Goal: Transaction & Acquisition: Book appointment/travel/reservation

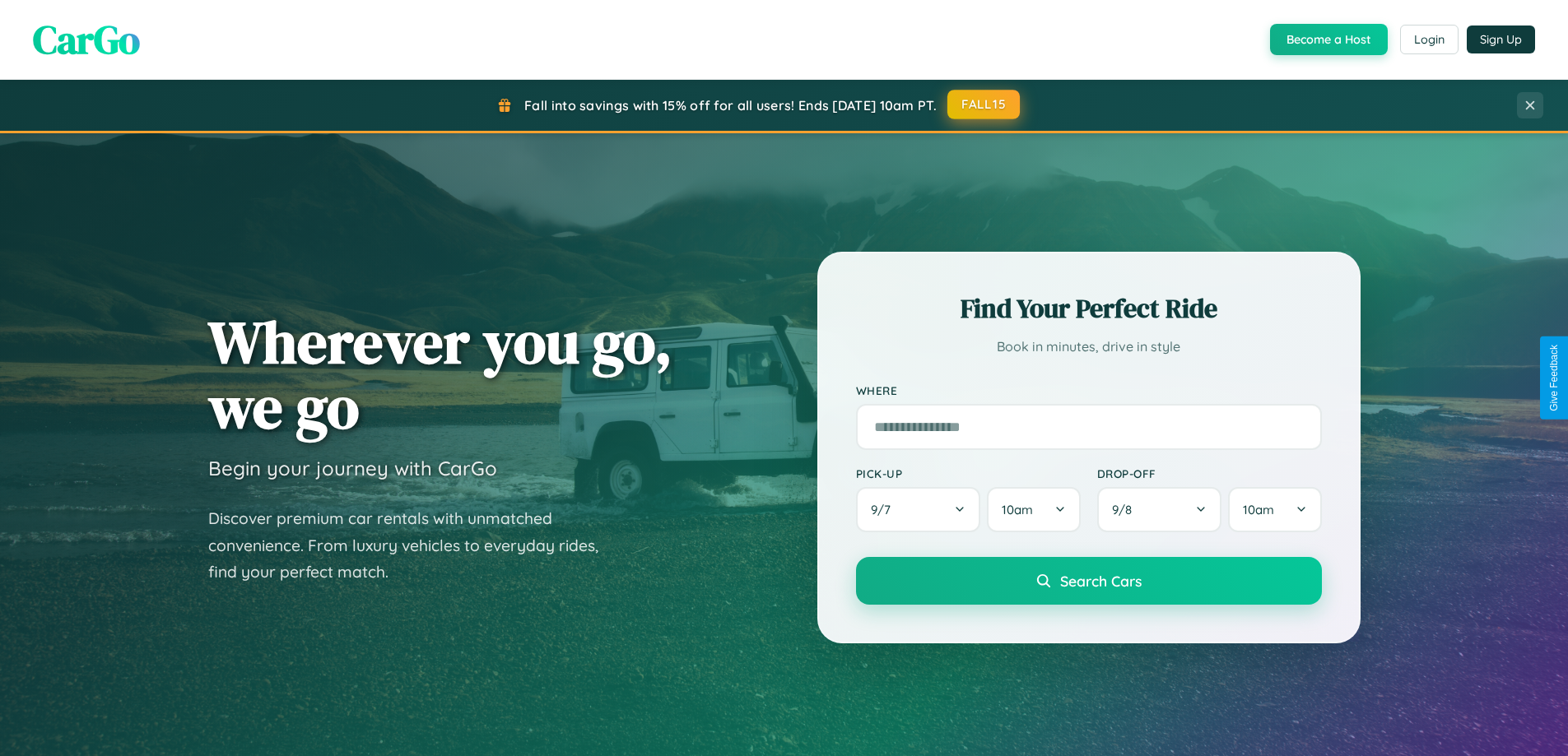
click at [985, 105] on button "FALL15" at bounding box center [983, 104] width 72 height 30
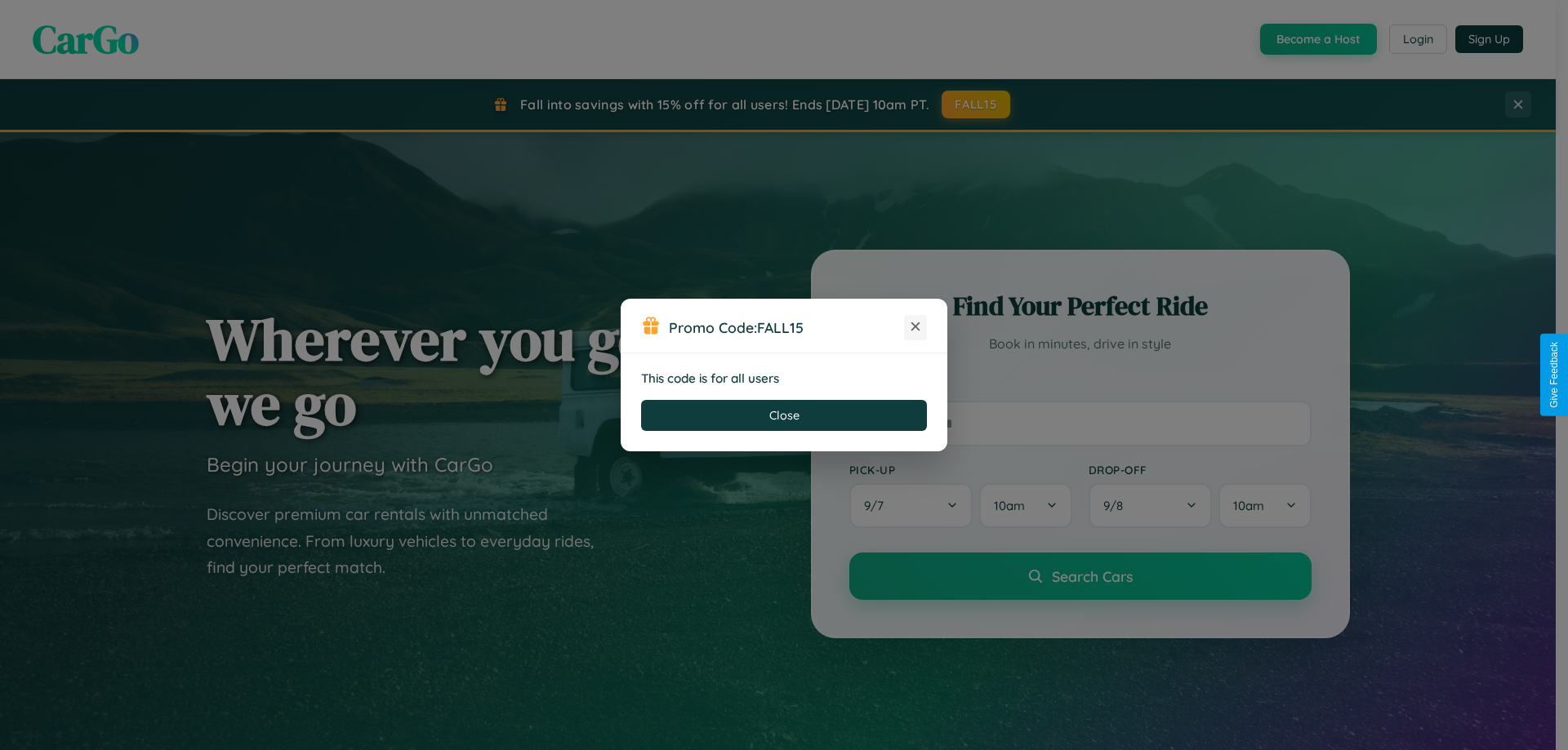
click at [915, 328] on icon at bounding box center [915, 326] width 16 height 16
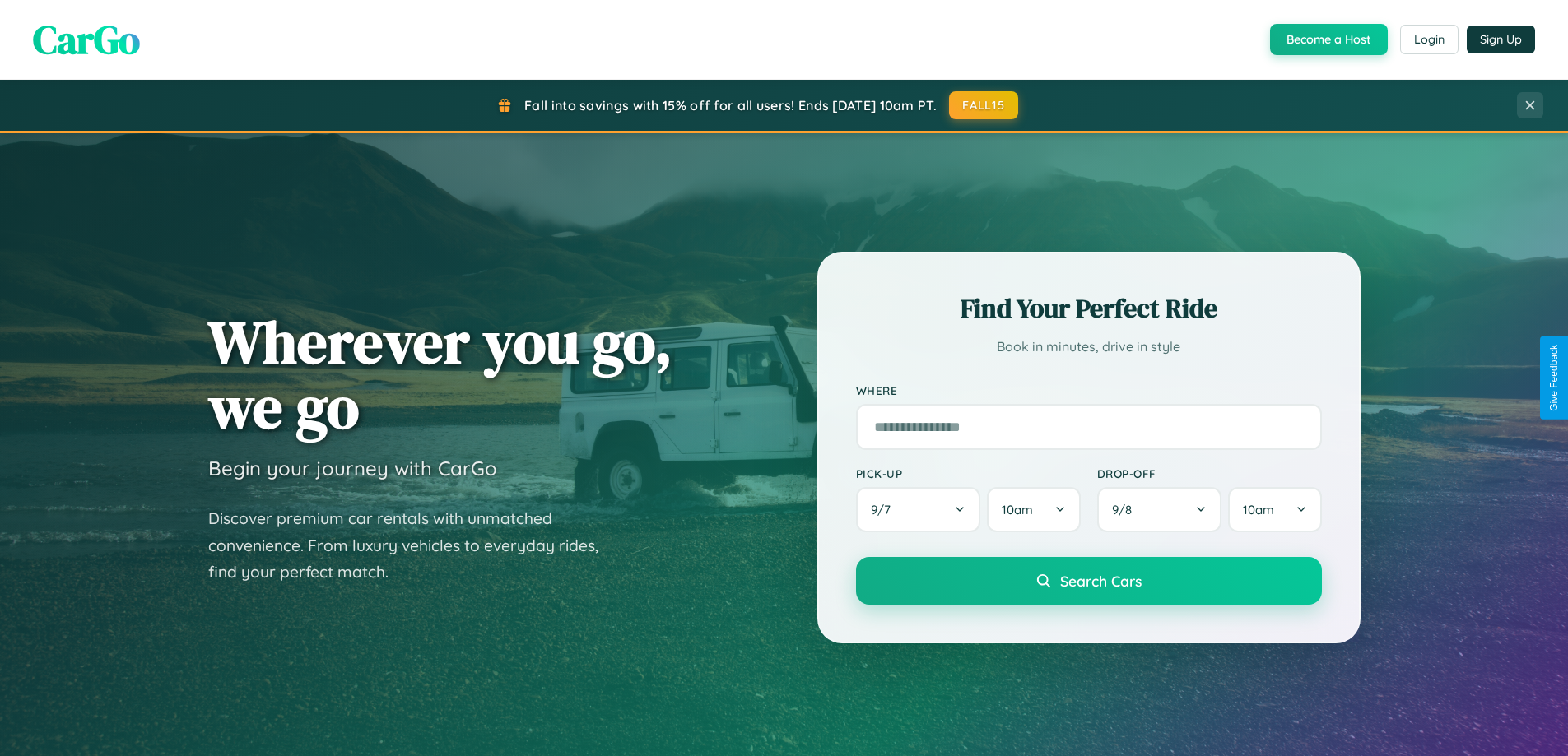
scroll to position [355, 0]
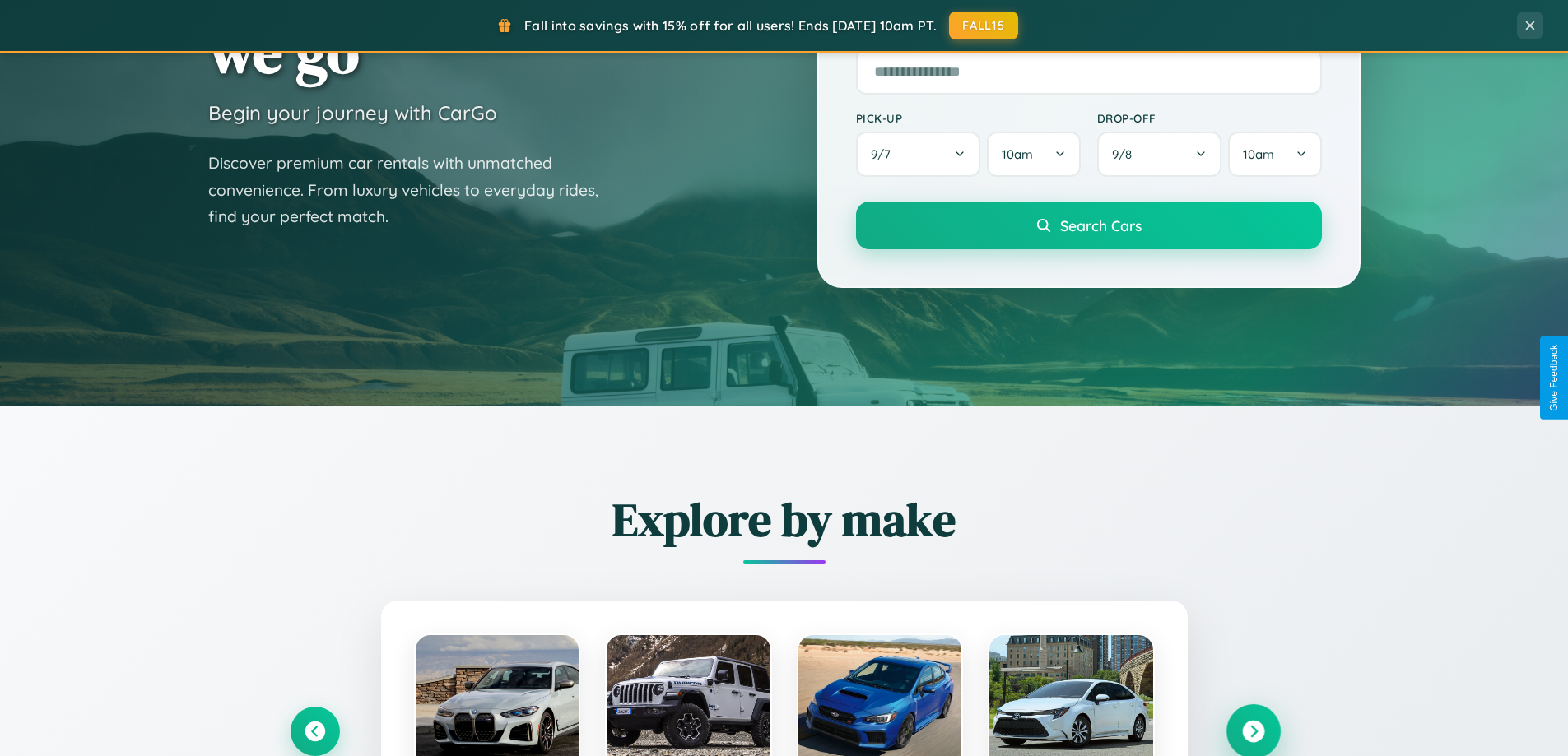
click at [1253, 732] on icon at bounding box center [1253, 732] width 22 height 22
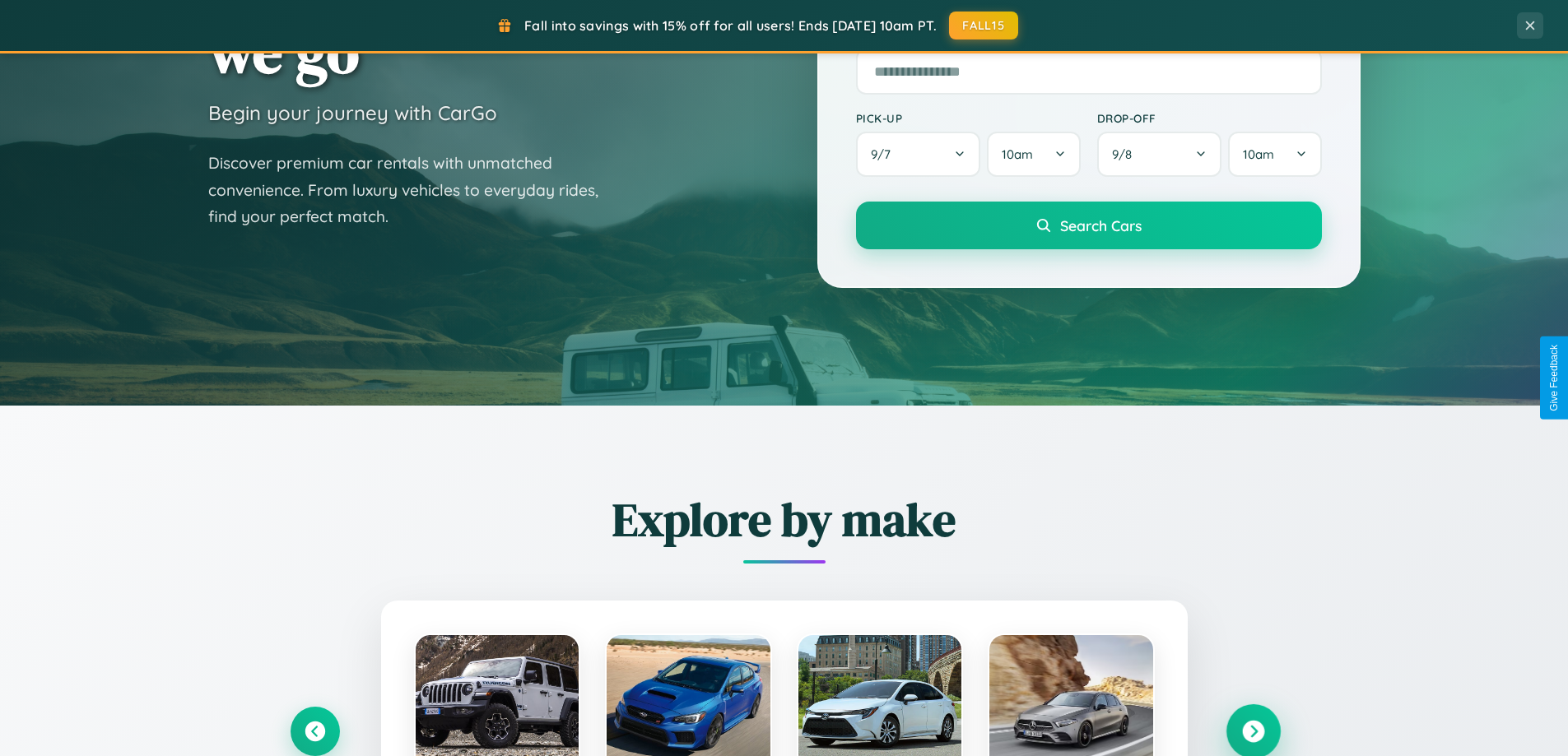
click at [1253, 730] on icon at bounding box center [1253, 732] width 22 height 22
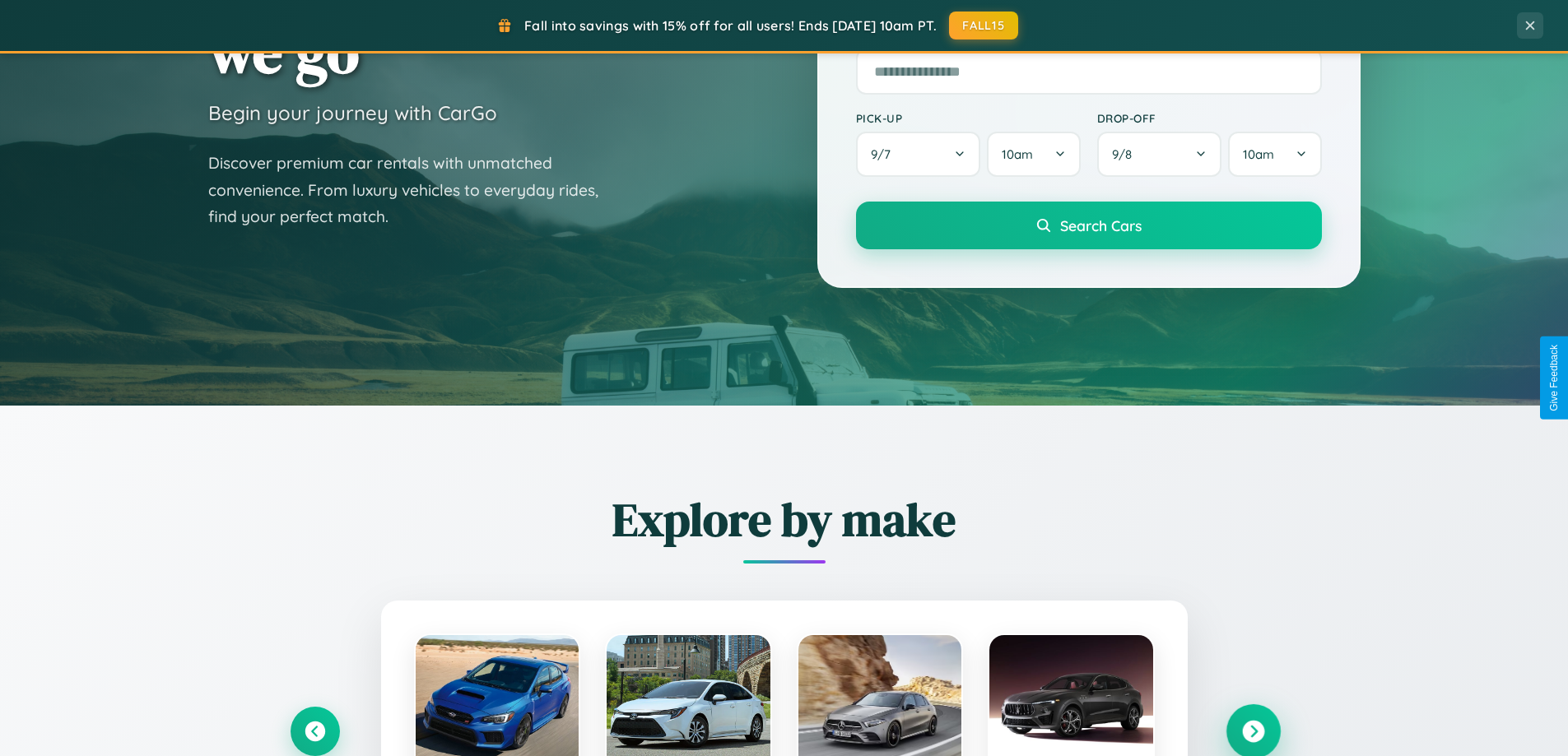
scroll to position [3167, 0]
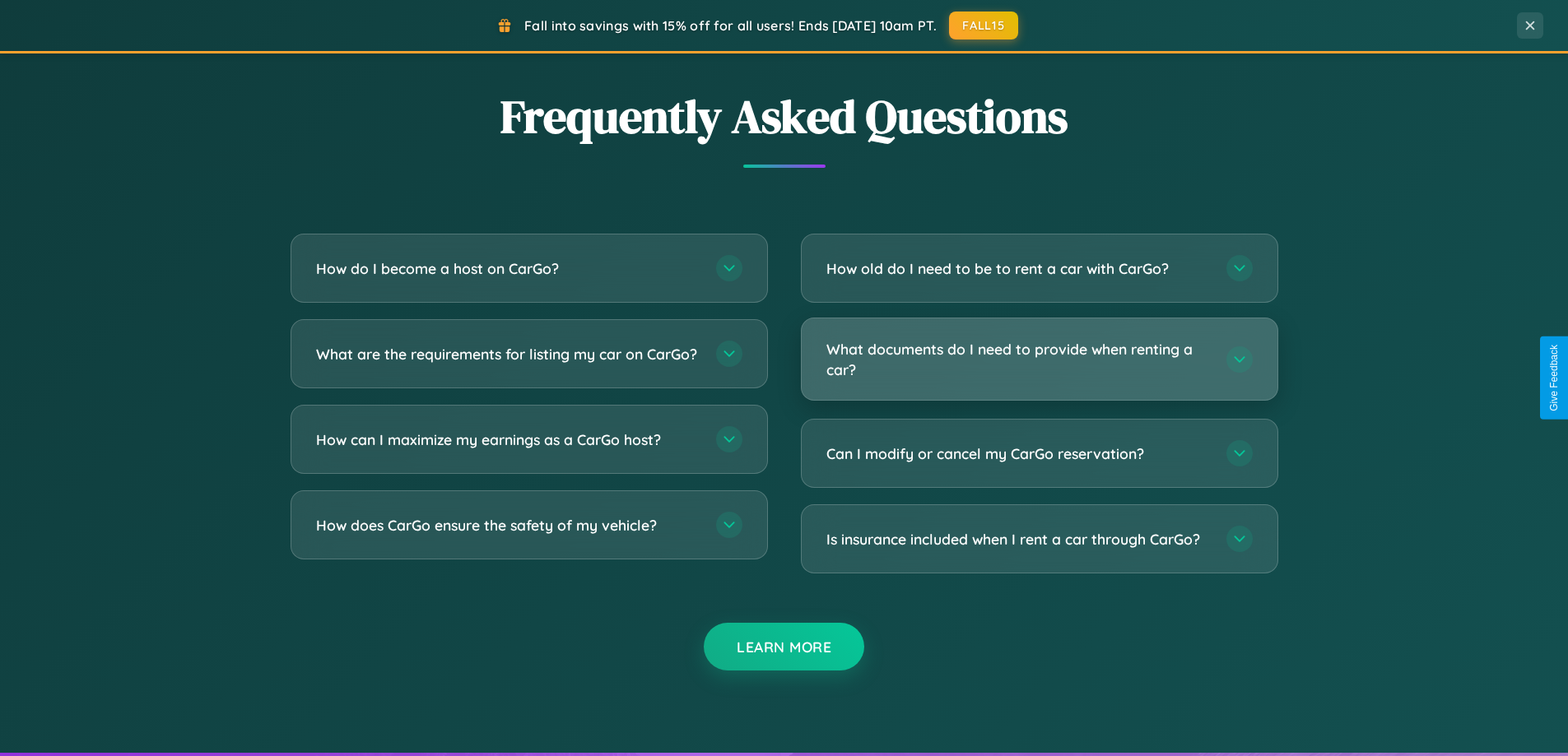
click at [1039, 359] on h3 "What documents do I need to provide when renting a car?" at bounding box center [1017, 359] width 383 height 40
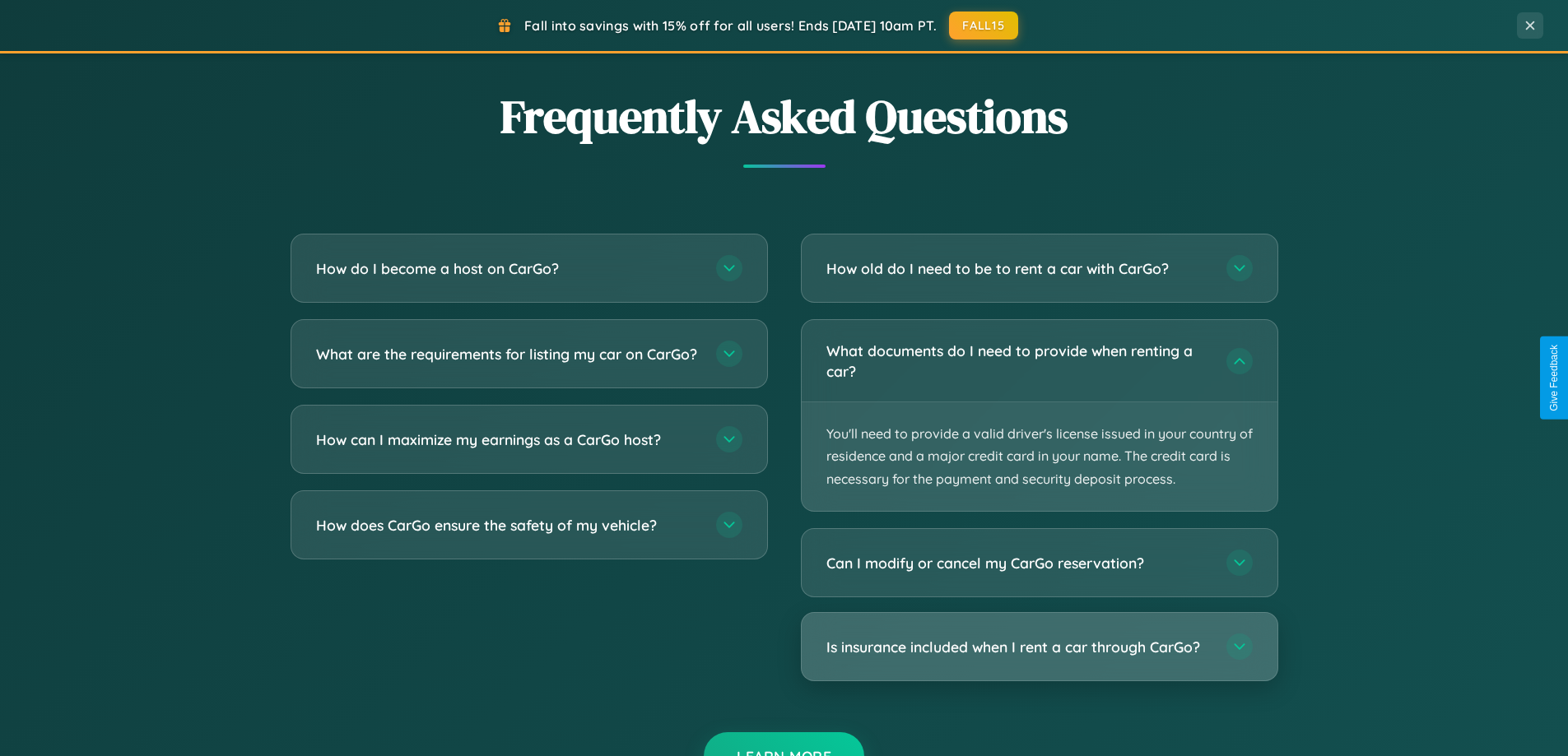
click at [1039, 647] on h3 "Is insurance included when I rent a car through CarGo?" at bounding box center [1017, 646] width 383 height 20
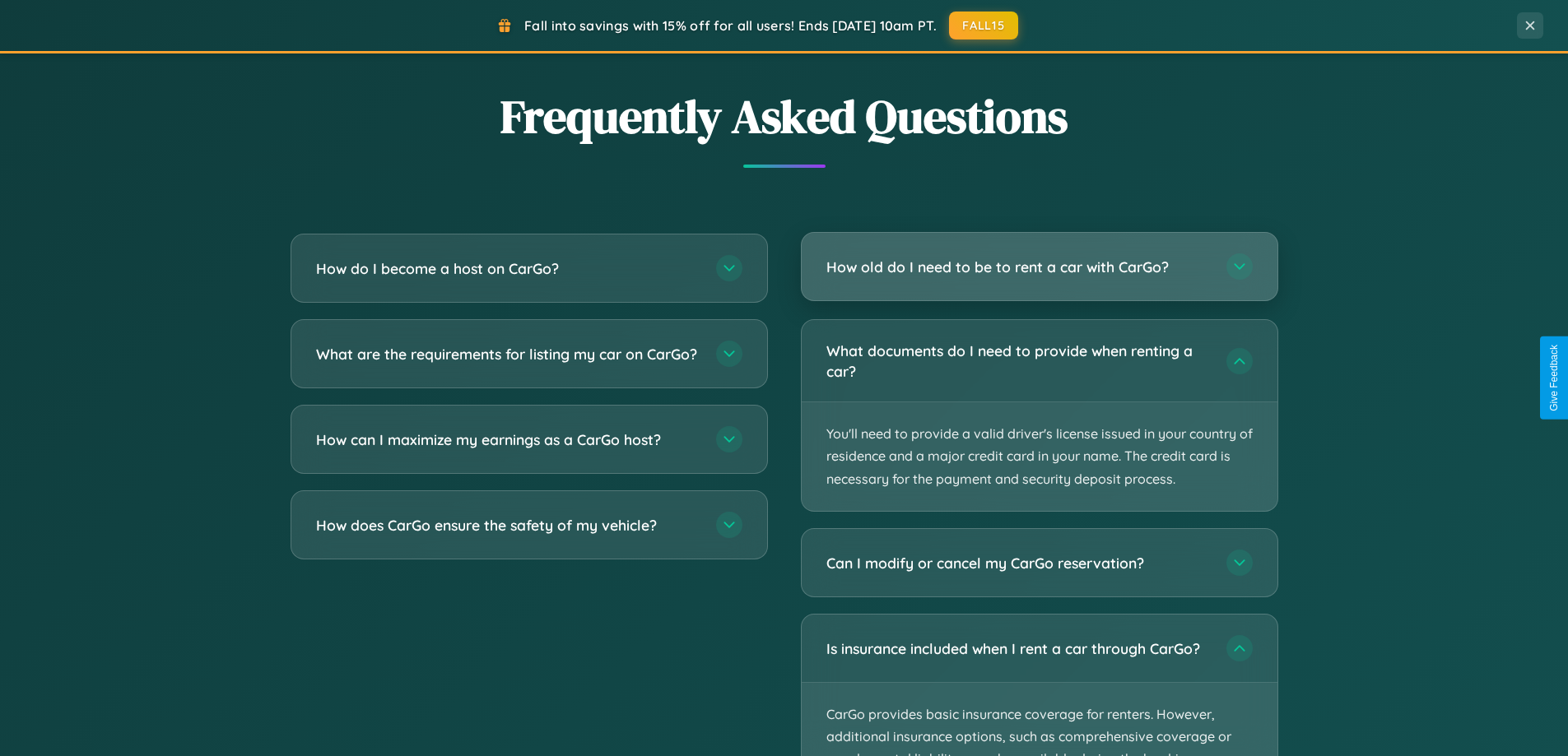
click at [1039, 267] on h3 "How old do I need to be to rent a car with CarGo?" at bounding box center [1017, 266] width 383 height 20
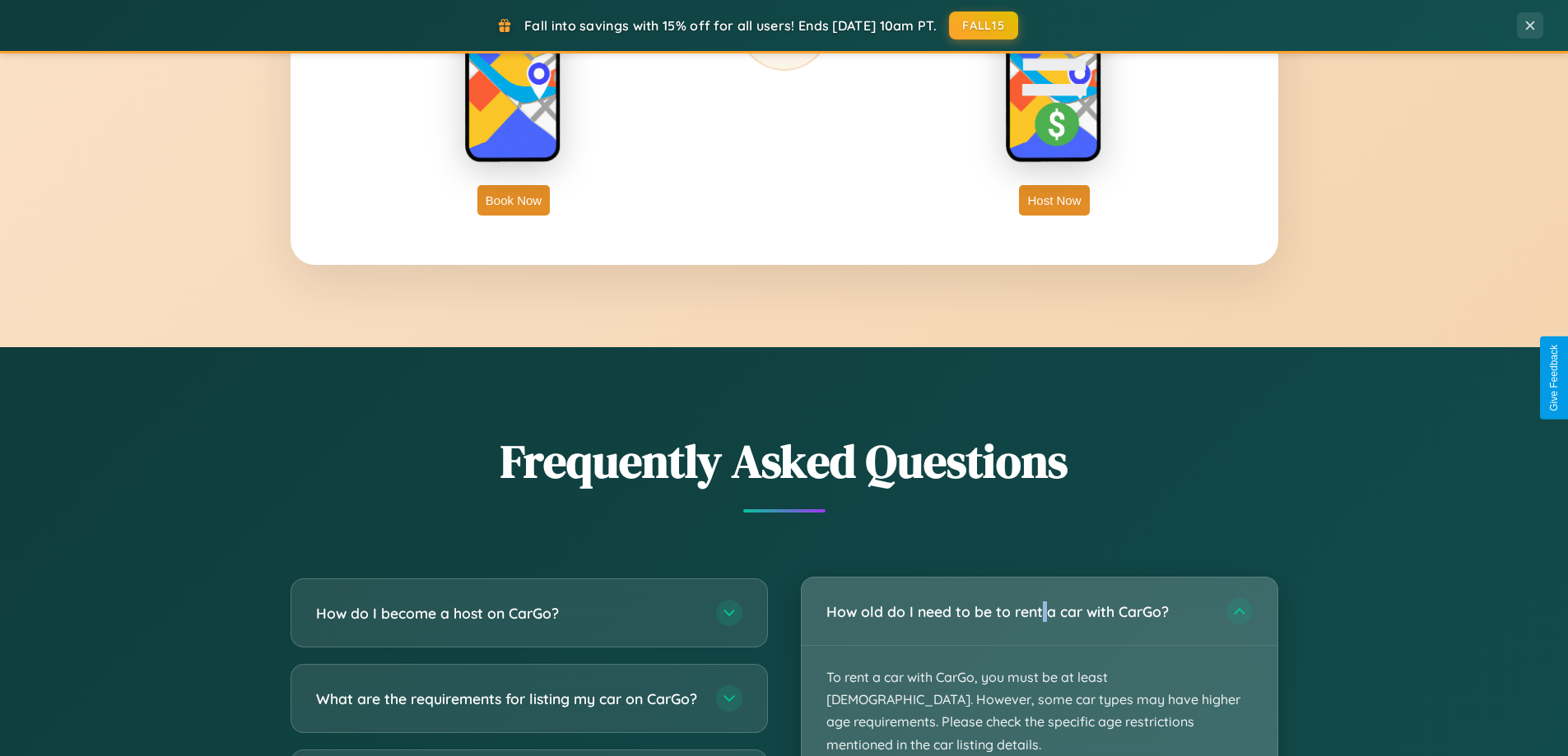
scroll to position [2645, 0]
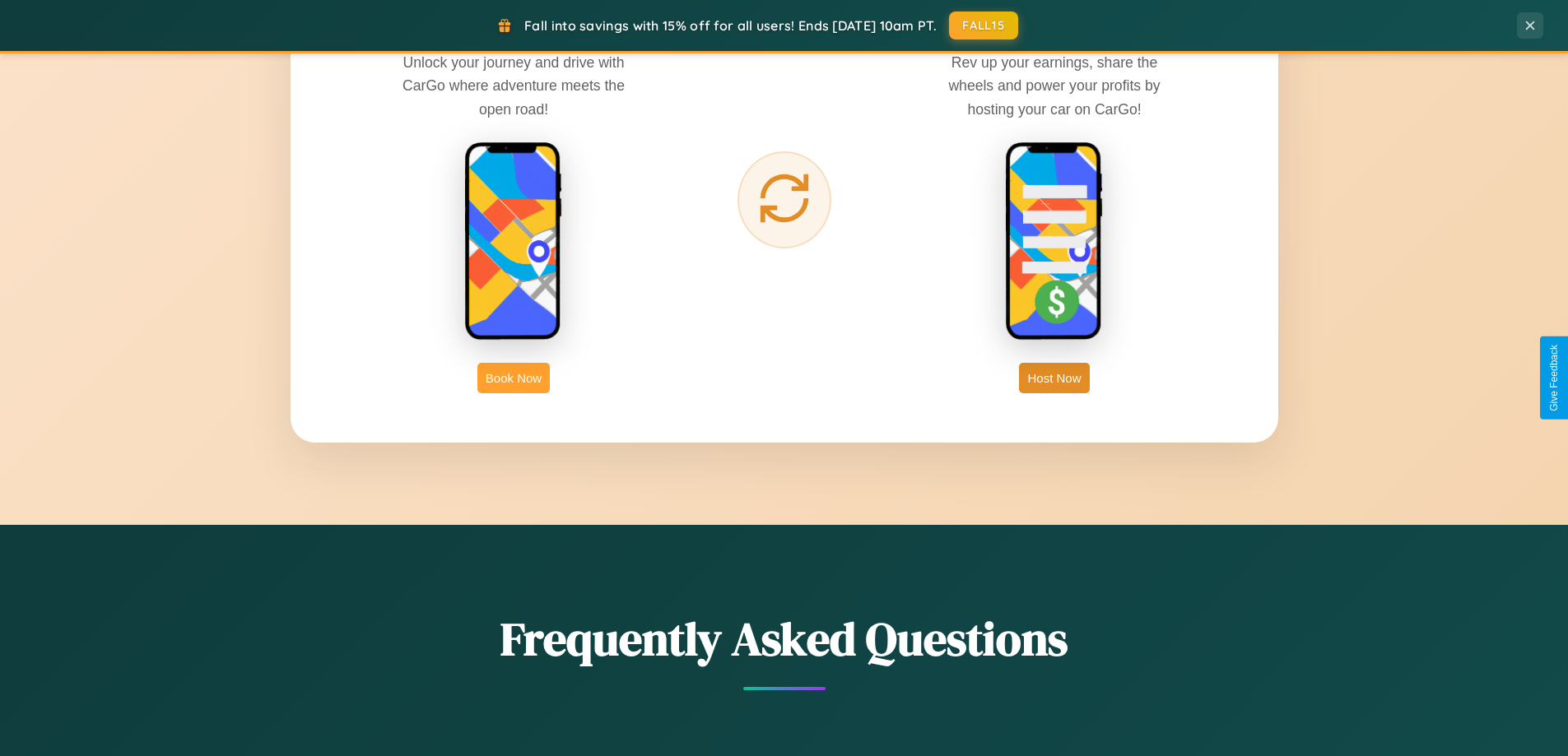
click at [514, 378] on button "Book Now" at bounding box center [513, 378] width 72 height 31
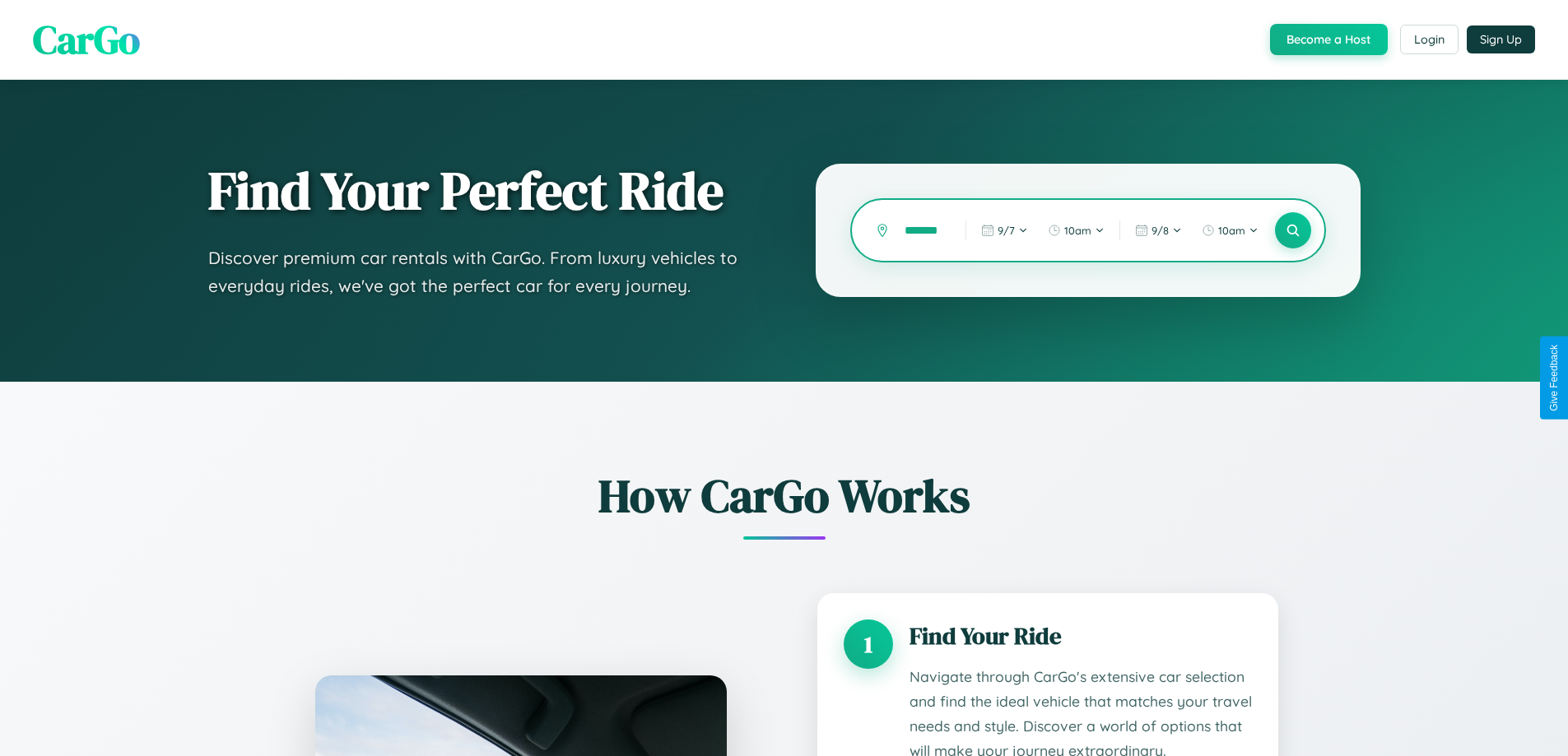
scroll to position [0, 9]
type input "*******"
click at [1292, 231] on icon at bounding box center [1292, 231] width 15 height 15
